Goal: Navigation & Orientation: Find specific page/section

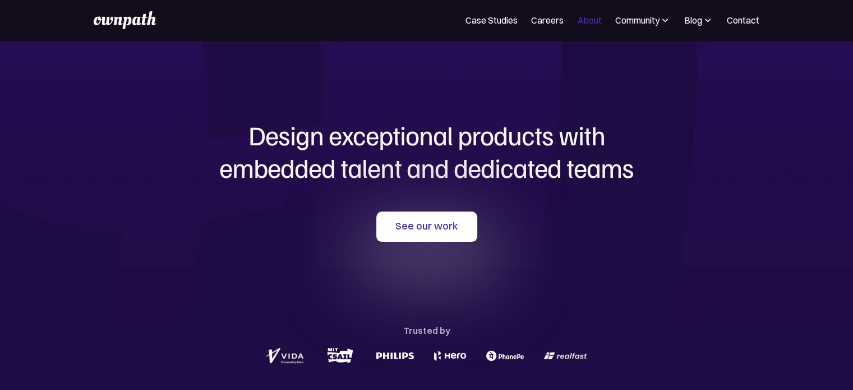
click at [588, 20] on link "About" at bounding box center [589, 19] width 25 height 13
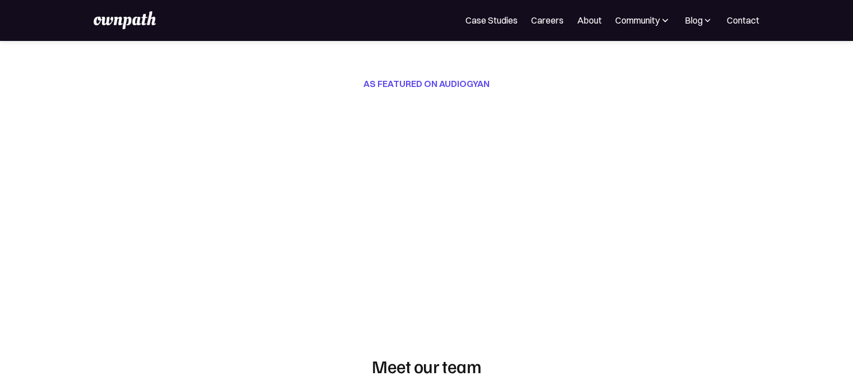
scroll to position [461, 0]
drag, startPoint x: 707, startPoint y: 21, endPoint x: 674, endPoint y: 105, distance: 90.6
click at [707, 21] on img at bounding box center [707, 20] width 11 height 11
